Goal: Find contact information

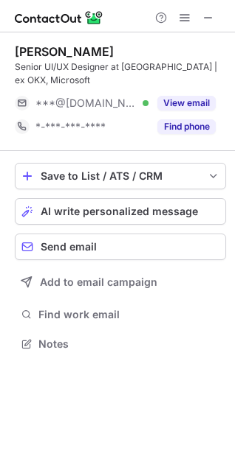
scroll to position [334, 235]
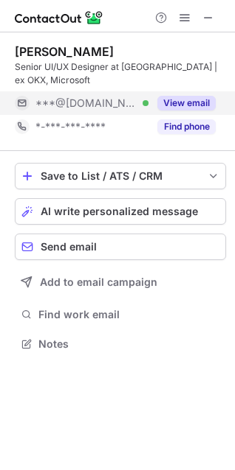
click at [173, 103] on button "View email" at bounding box center [186, 103] width 58 height 15
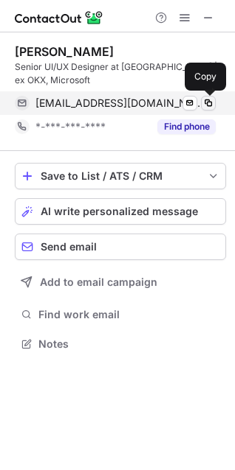
click at [207, 105] on span at bounding box center [208, 103] width 12 height 12
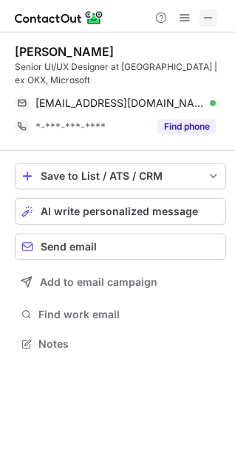
click at [208, 21] on span at bounding box center [208, 18] width 12 height 12
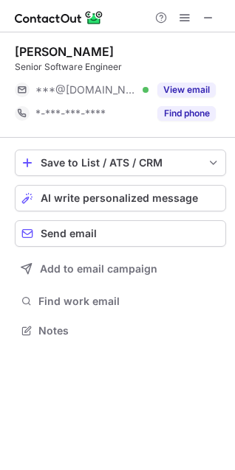
scroll to position [321, 235]
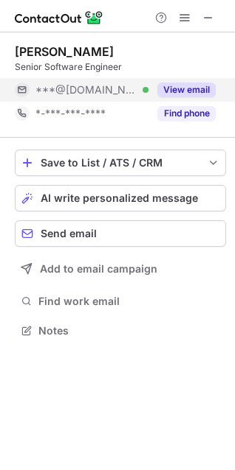
click at [191, 91] on button "View email" at bounding box center [186, 90] width 58 height 15
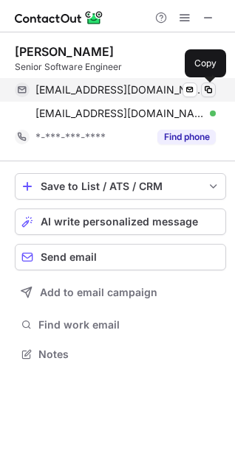
click at [207, 93] on span at bounding box center [208, 90] width 12 height 12
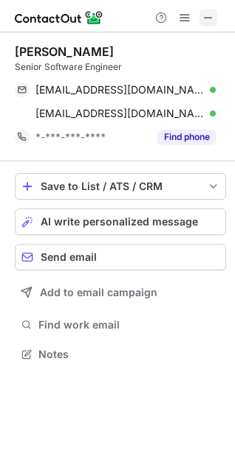
click at [209, 17] on span at bounding box center [208, 18] width 12 height 12
